Goal: Ask a question: Seek information or help from site administrators or community

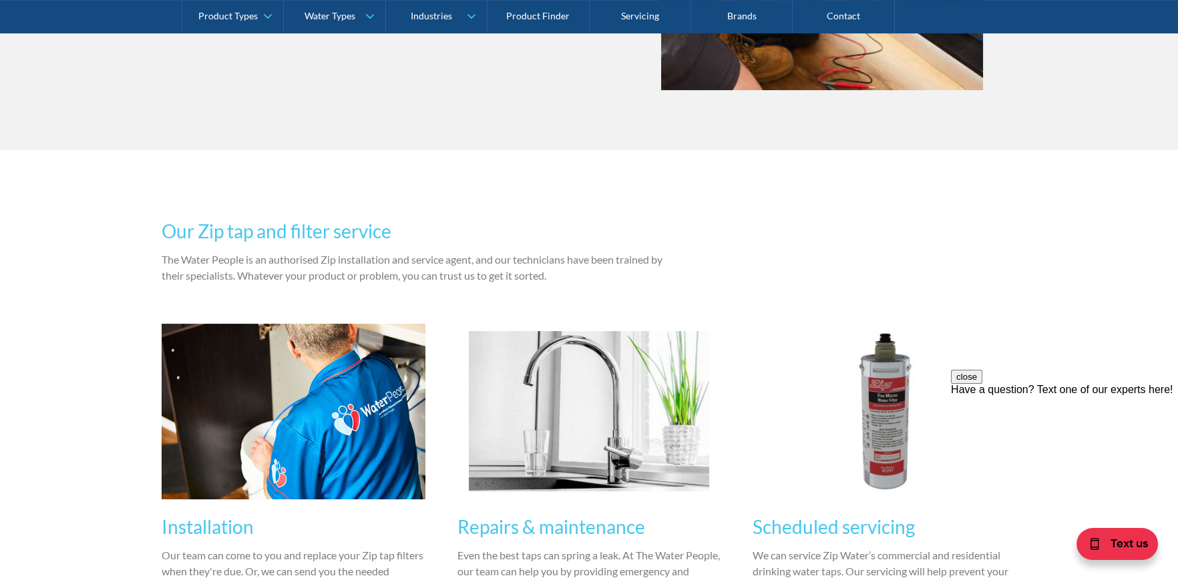
scroll to position [802, 0]
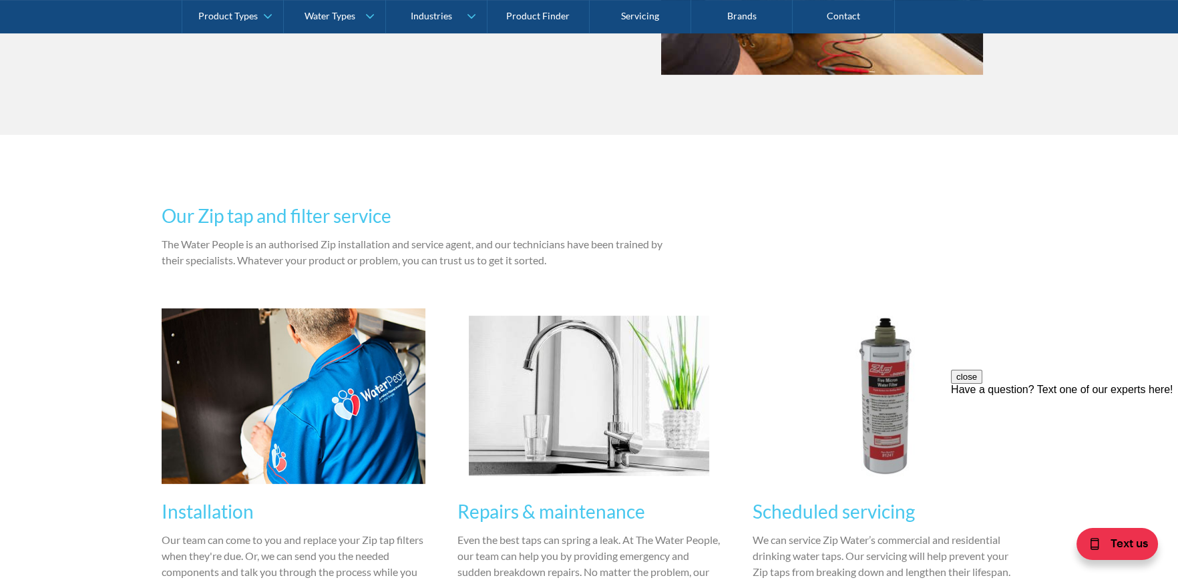
click at [1063, 396] on div "Have a question? Text one of our experts here!" at bounding box center [1064, 390] width 227 height 12
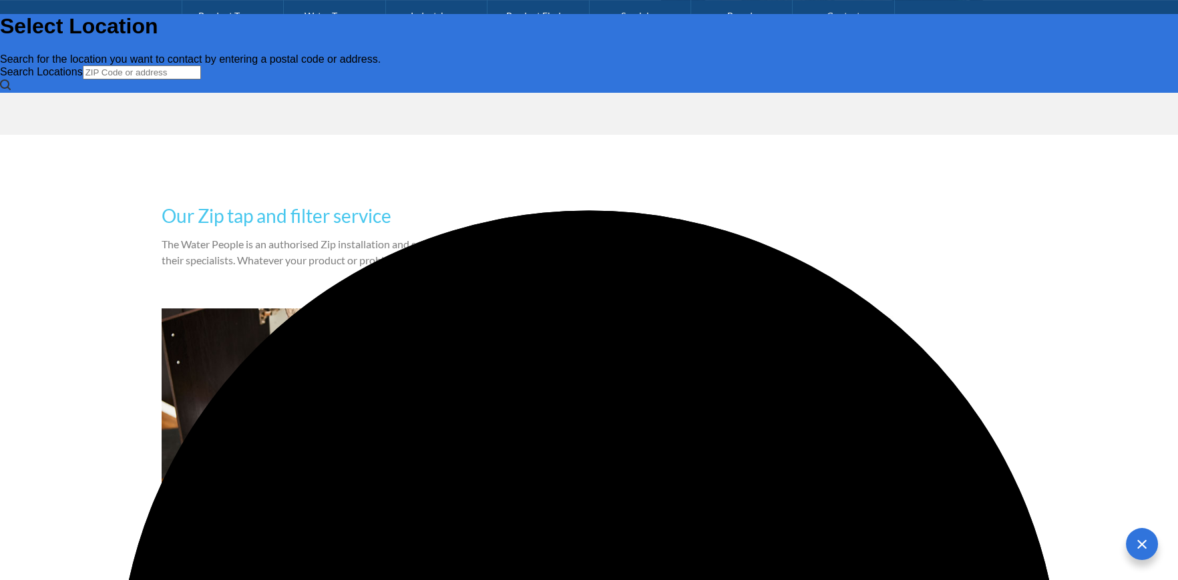
scroll to position [0, 0]
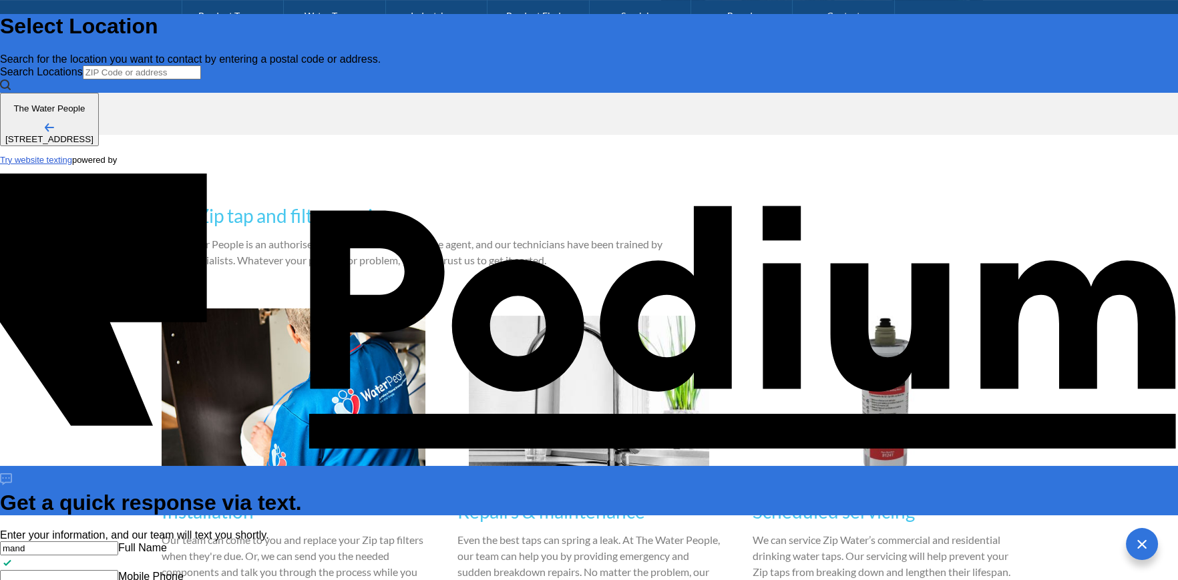
type input "[PERSON_NAME]"
type Phone "03 9587 1755"
type textarea "Do you repair Zip wall units. If so what isyour call or fee we are located in […"
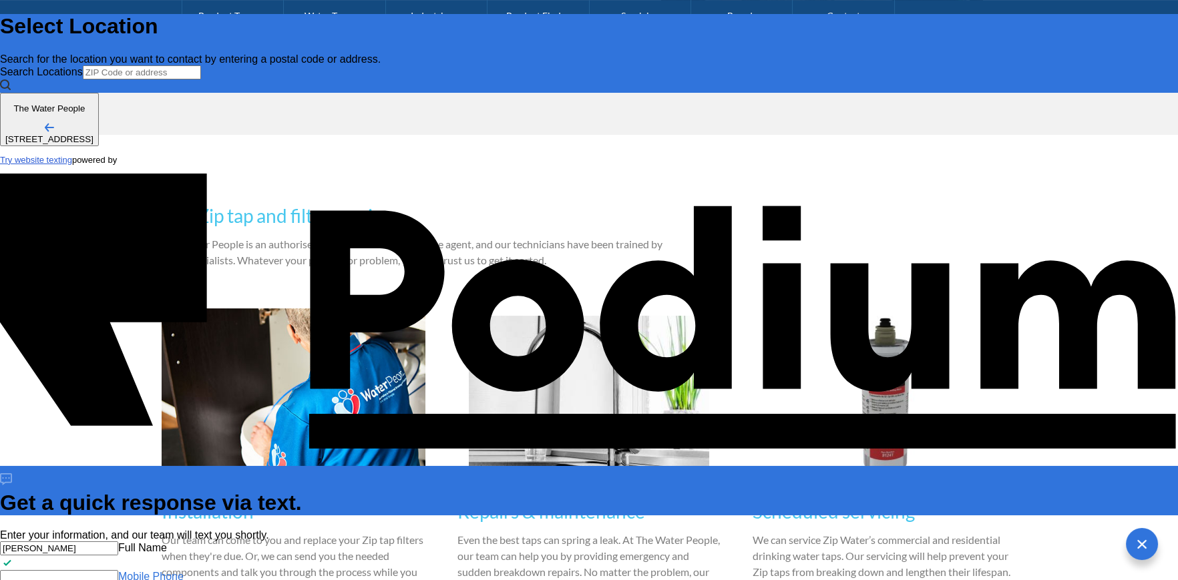
click at [118, 570] on Phone "Mobile Phone" at bounding box center [59, 577] width 118 height 14
drag, startPoint x: 699, startPoint y: 141, endPoint x: 687, endPoint y: 140, distance: 12.0
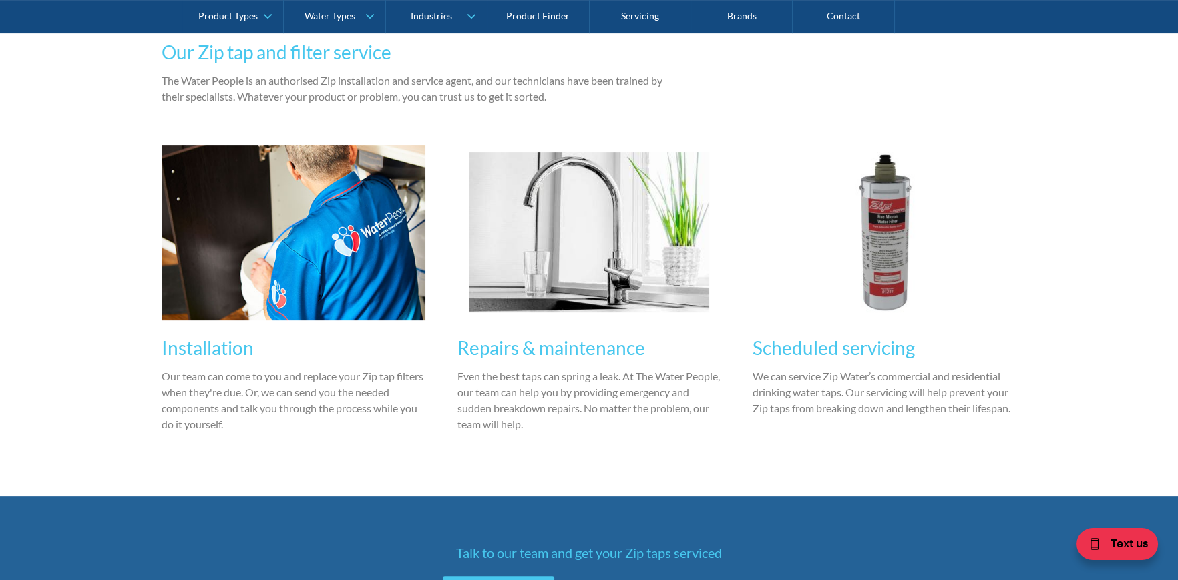
scroll to position [868, 0]
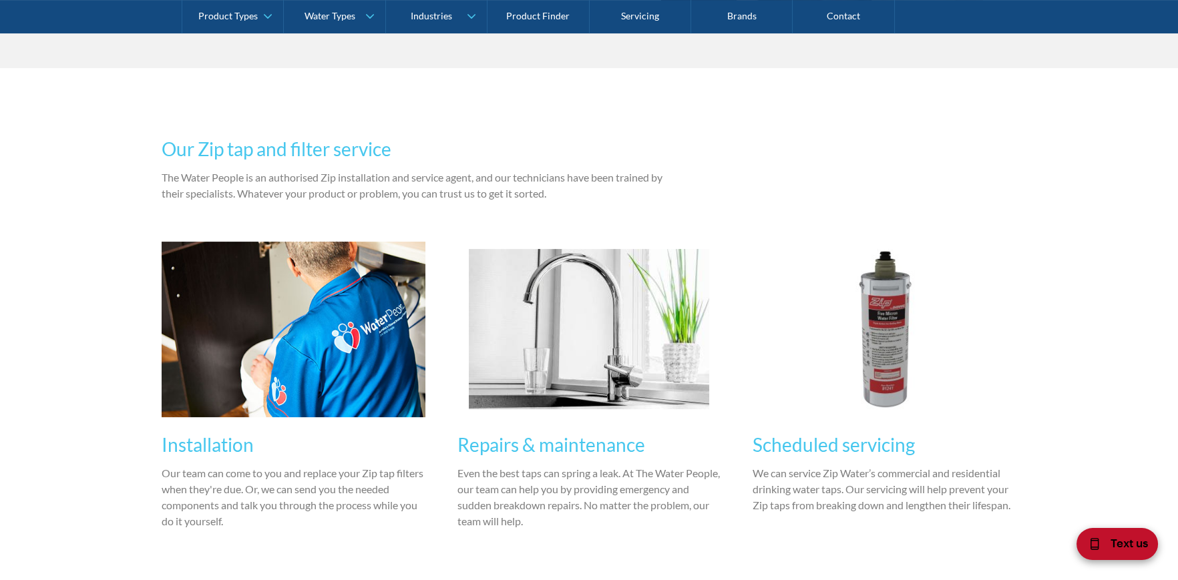
click at [1114, 546] on span "Text us" at bounding box center [1129, 542] width 37 height 17
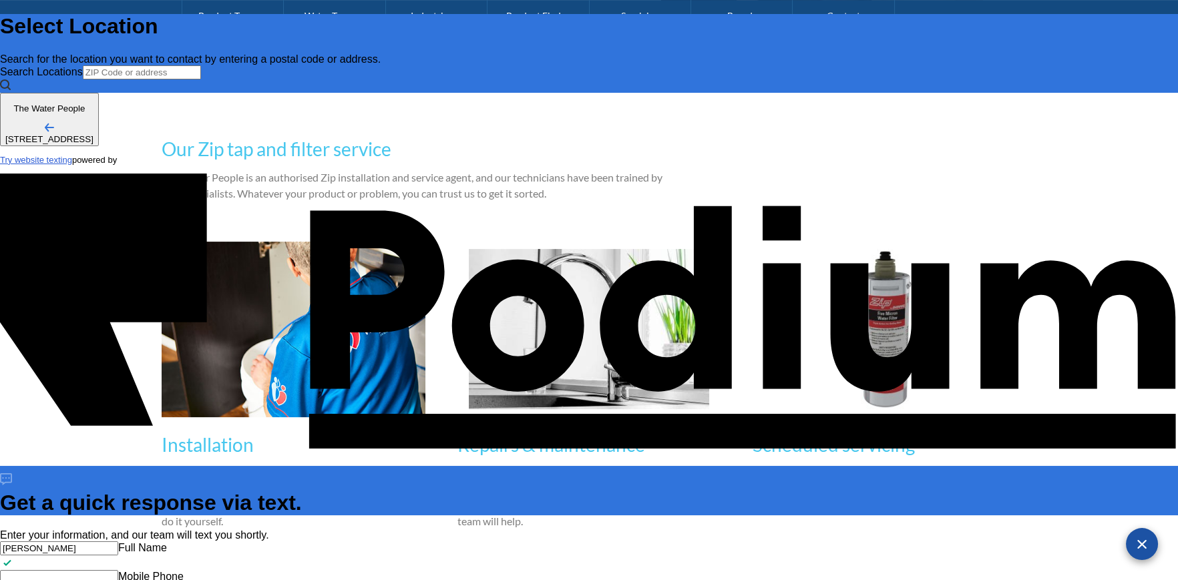
scroll to position [0, 0]
click at [118, 570] on Phone "Mobile Phone" at bounding box center [59, 577] width 118 height 14
type Phone "0"
type Phone "0412 275 537"
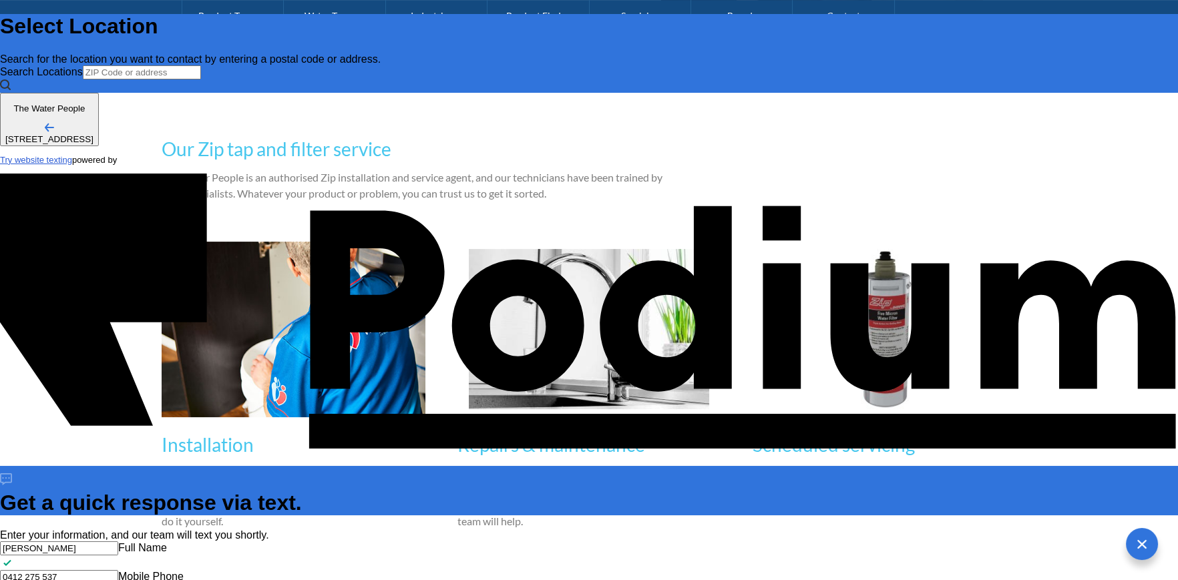
type textarea "Can you repair Zip hot water wall units? If so what is your call our fee we are…"
